Goal: Download file/media

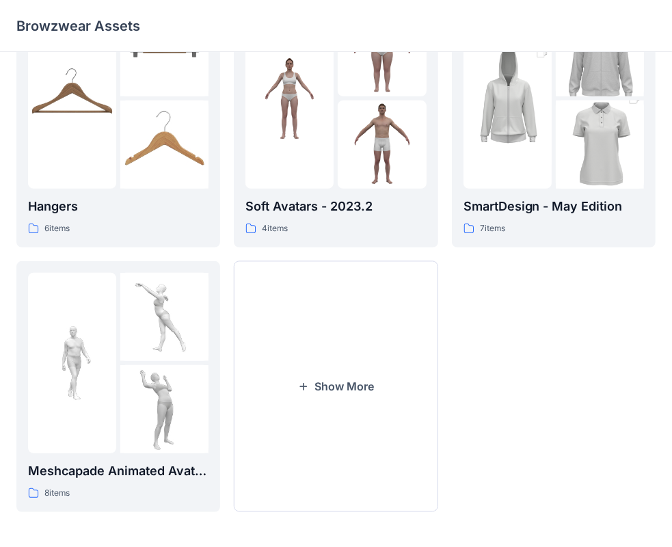
scroll to position [339, 0]
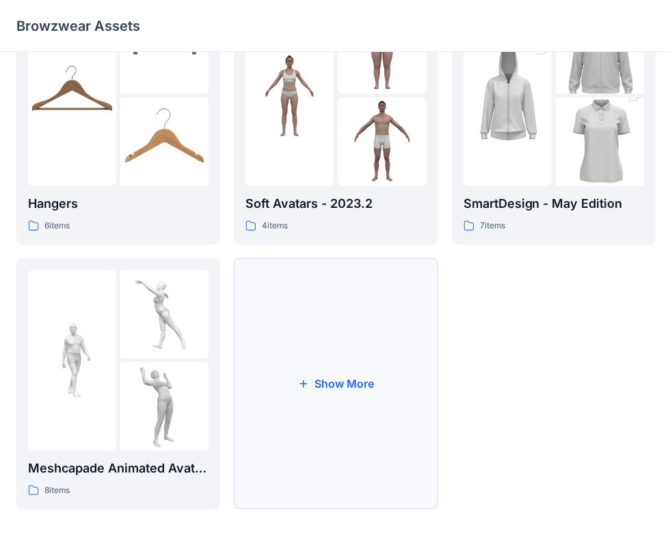
click at [327, 382] on button "Show More" at bounding box center [336, 383] width 204 height 251
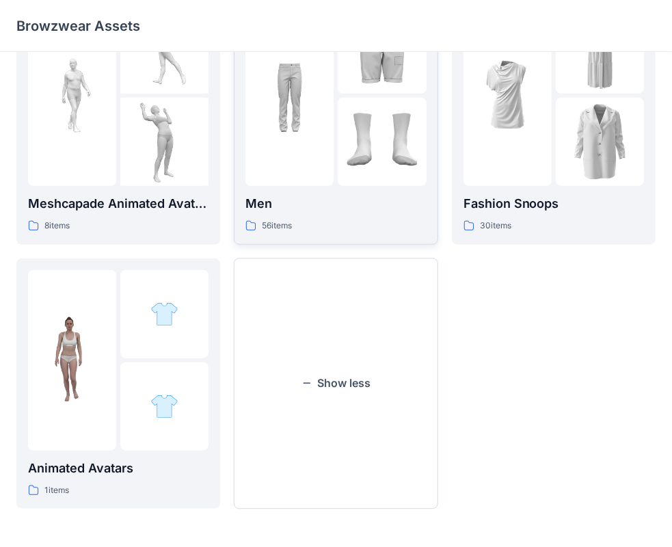
scroll to position [399, 0]
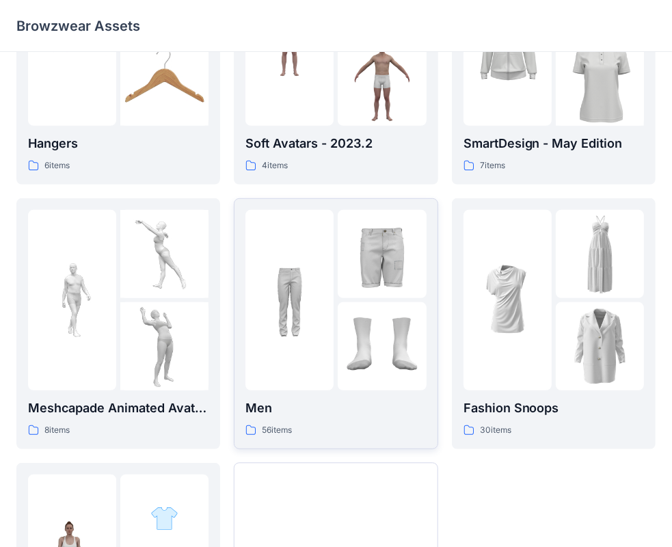
click at [295, 323] on img at bounding box center [289, 300] width 88 height 88
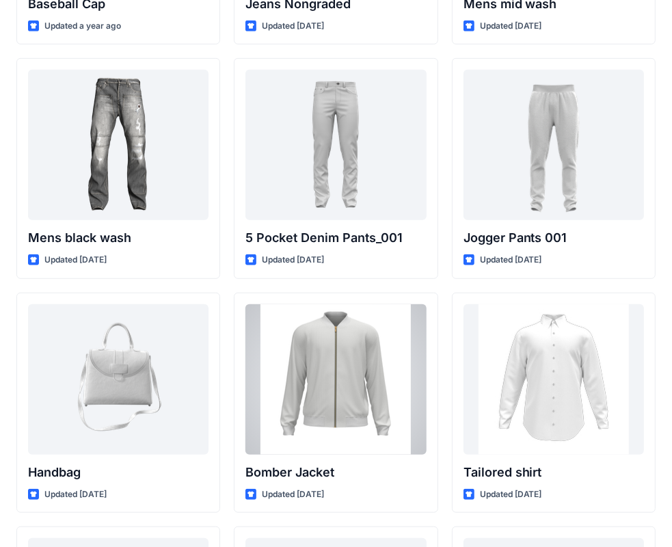
scroll to position [509, 0]
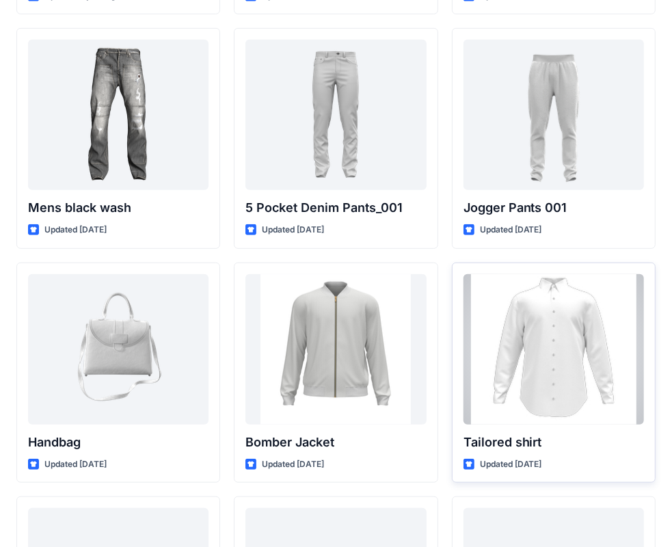
click at [567, 329] on div at bounding box center [553, 349] width 180 height 150
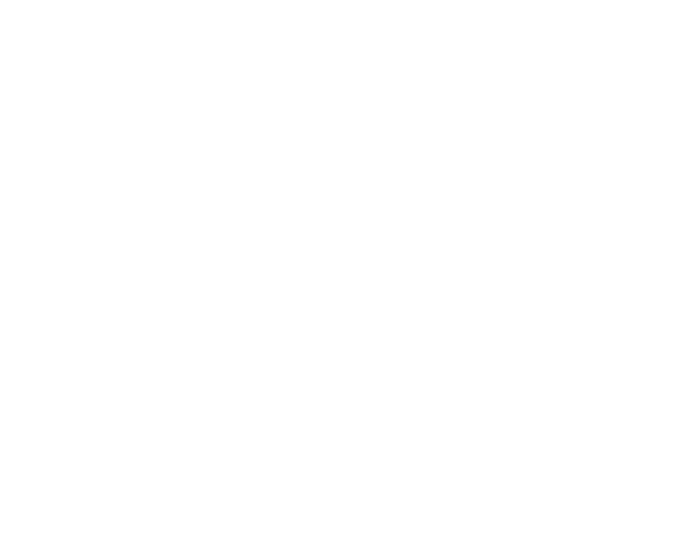
click at [567, 329] on div at bounding box center [342, 273] width 684 height 547
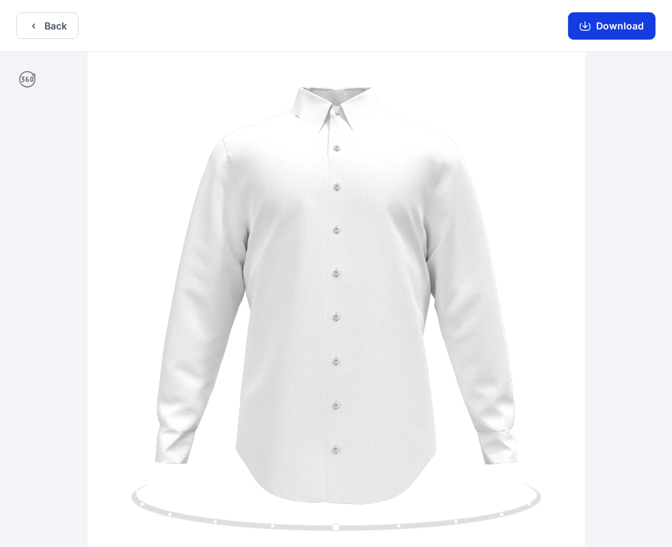
click at [618, 24] on button "Download" at bounding box center [611, 25] width 87 height 27
